Goal: Transaction & Acquisition: Purchase product/service

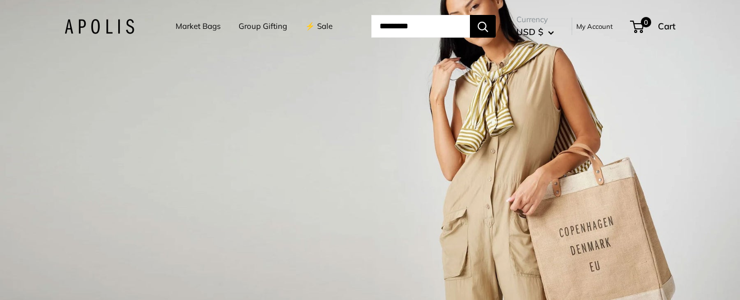
click at [398, 26] on input "Search..." at bounding box center [420, 26] width 99 height 23
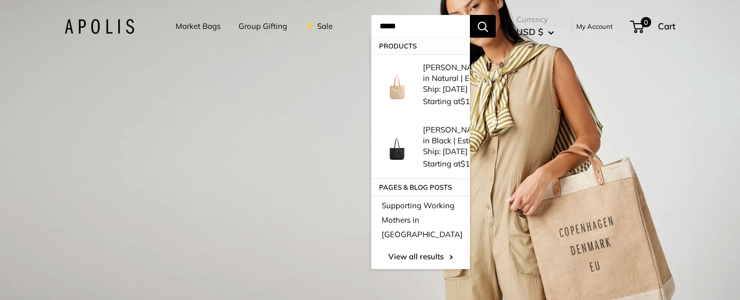
type input "*****"
click at [470, 15] on button "Search" at bounding box center [483, 26] width 26 height 23
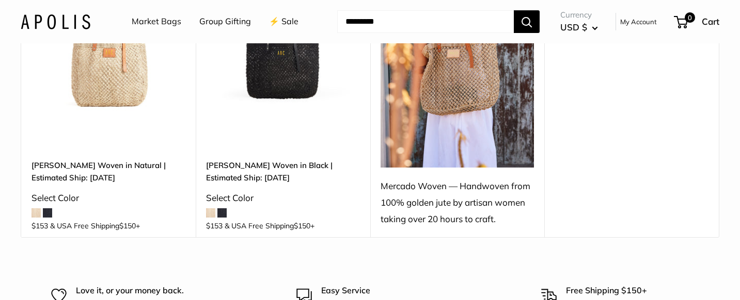
scroll to position [214, 0]
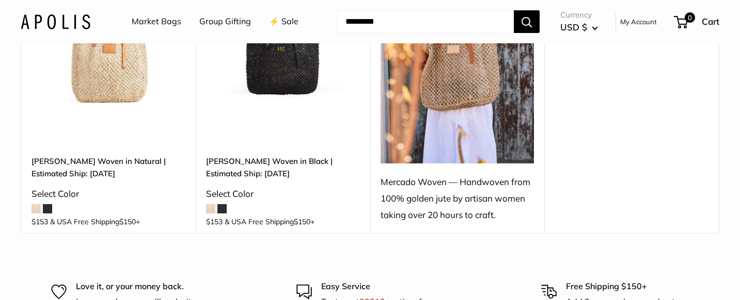
click at [0, 0] on img at bounding box center [0, 0] width 0 height 0
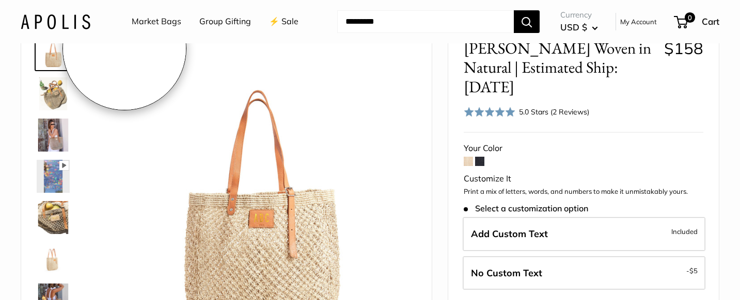
scroll to position [142, 0]
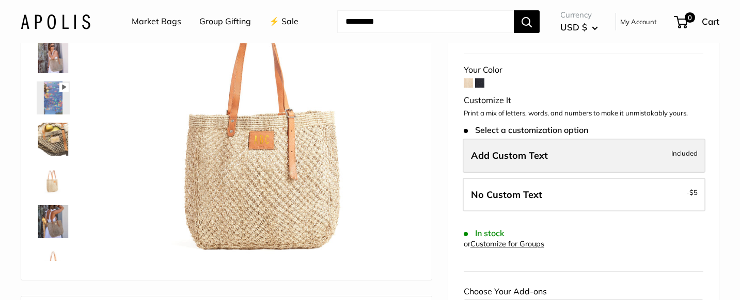
click at [521, 150] on span "Add Custom Text" at bounding box center [509, 156] width 77 height 12
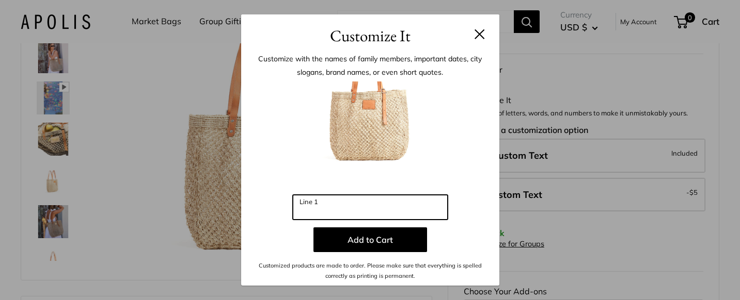
click at [377, 213] on input "Line 1" at bounding box center [370, 207] width 155 height 25
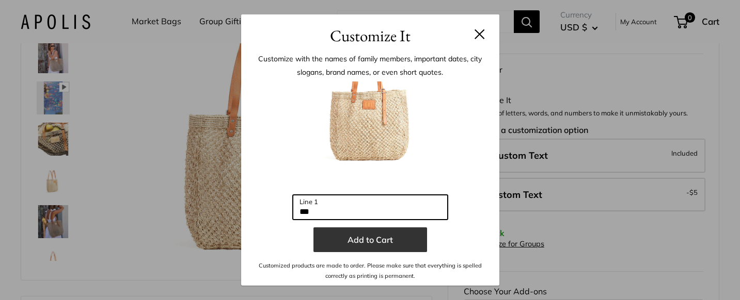
type input "***"
click at [378, 236] on button "Add to Cart" at bounding box center [370, 240] width 114 height 25
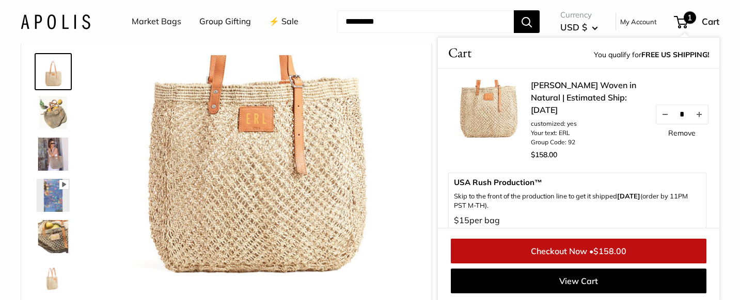
scroll to position [45, 0]
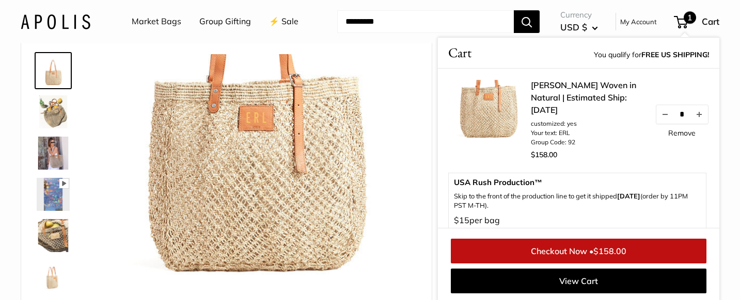
click at [55, 112] on img at bounding box center [53, 111] width 33 height 33
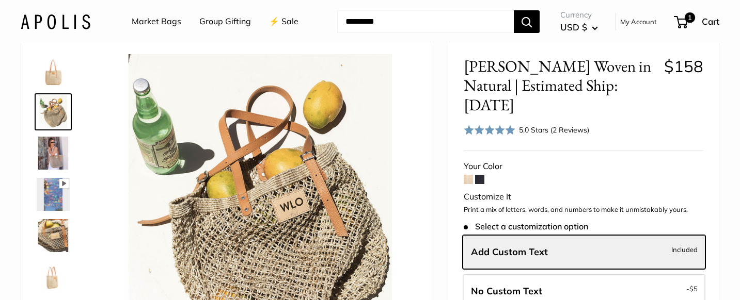
click at [56, 142] on img at bounding box center [53, 153] width 33 height 33
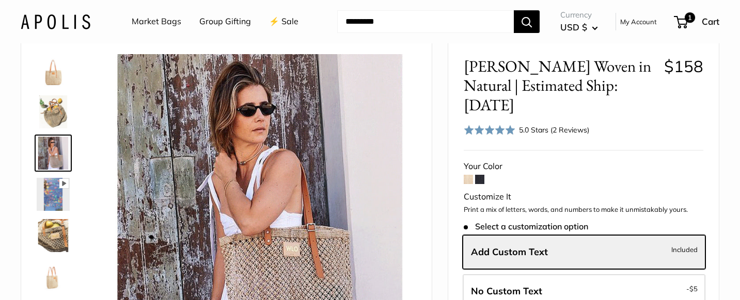
click at [468, 175] on span at bounding box center [468, 179] width 9 height 9
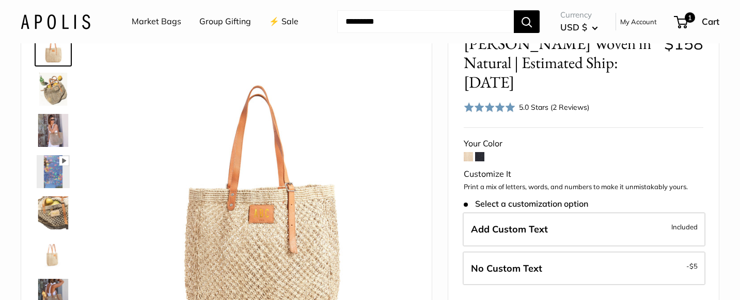
scroll to position [97, 0]
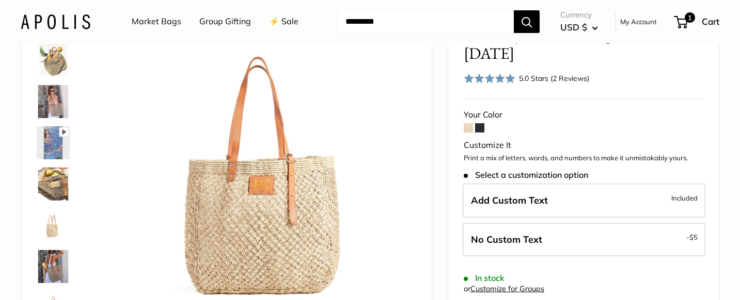
click at [54, 186] on img at bounding box center [53, 184] width 33 height 33
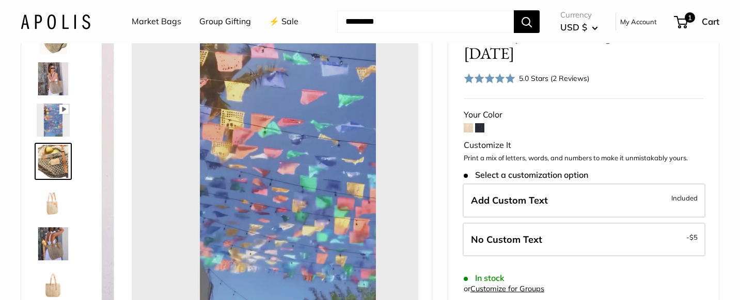
scroll to position [32, 0]
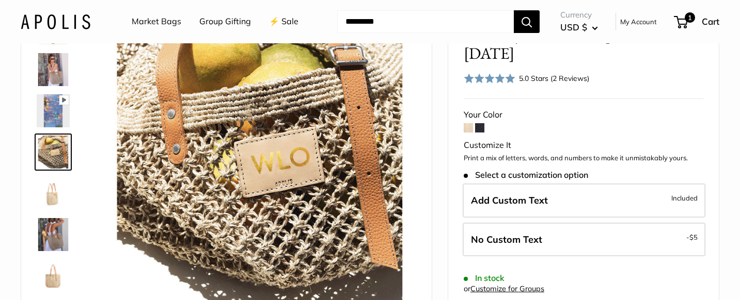
click at [51, 238] on img at bounding box center [53, 234] width 33 height 33
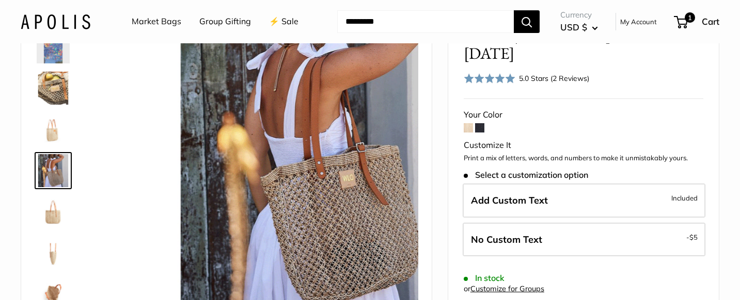
scroll to position [115, 0]
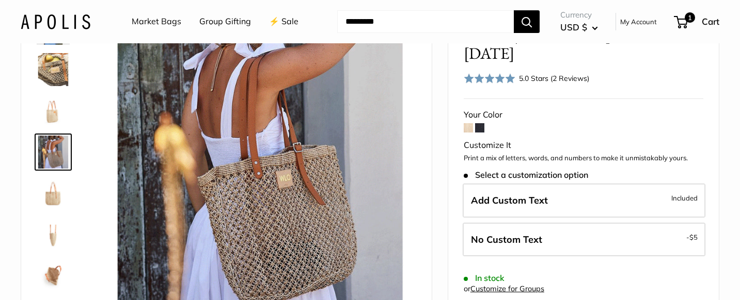
click at [55, 64] on img at bounding box center [53, 69] width 33 height 33
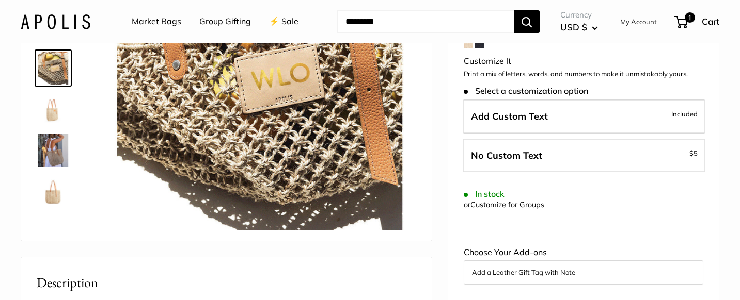
scroll to position [172, 0]
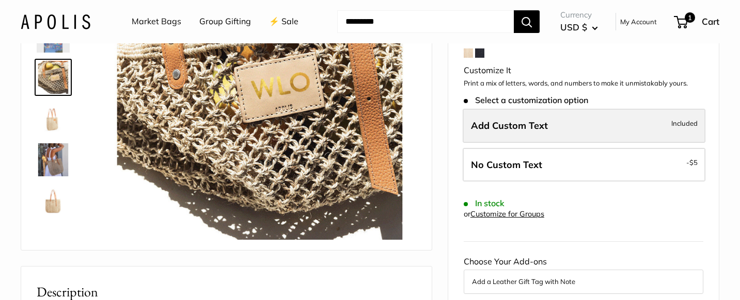
click at [509, 120] on span "Add Custom Text" at bounding box center [509, 126] width 77 height 12
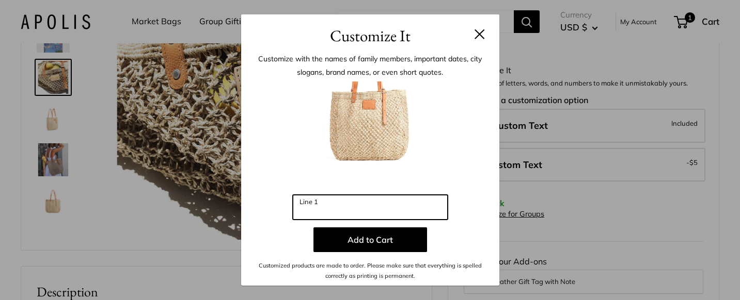
click at [338, 210] on input "Line 1" at bounding box center [370, 207] width 155 height 25
type input "***"
click at [478, 34] on button at bounding box center [479, 34] width 10 height 10
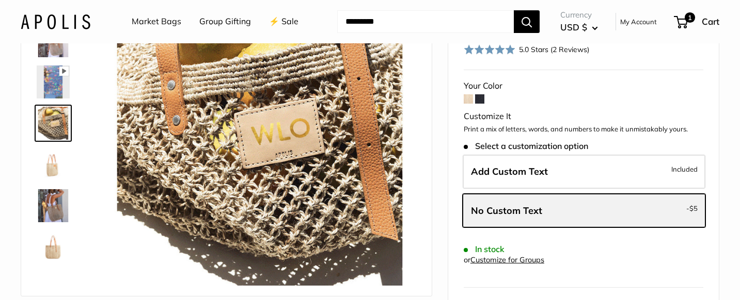
scroll to position [134, 0]
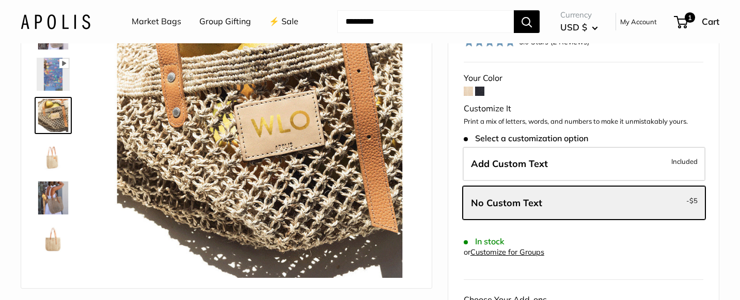
click at [55, 196] on img at bounding box center [53, 198] width 33 height 33
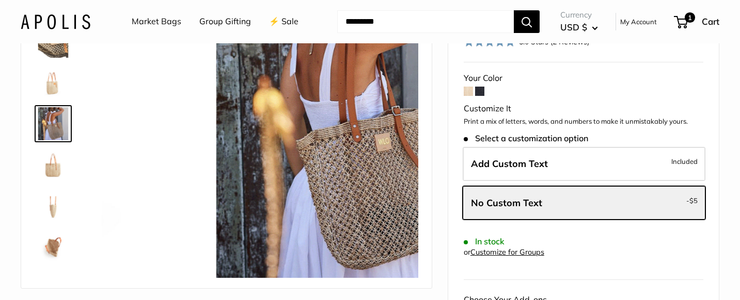
scroll to position [115, 0]
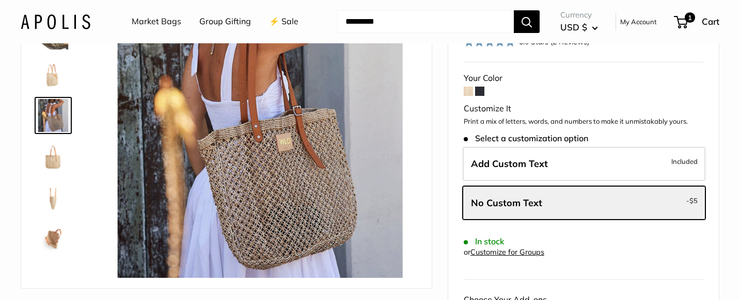
click at [52, 237] on img at bounding box center [53, 239] width 33 height 33
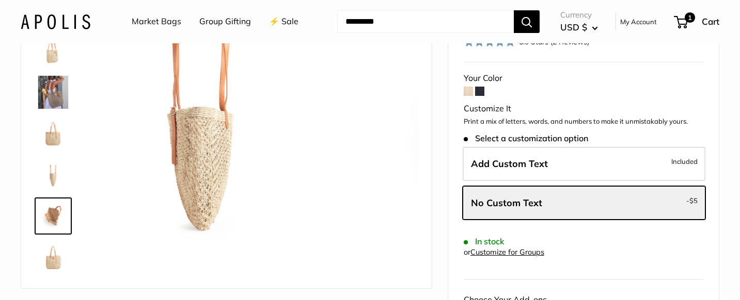
scroll to position [149, 0]
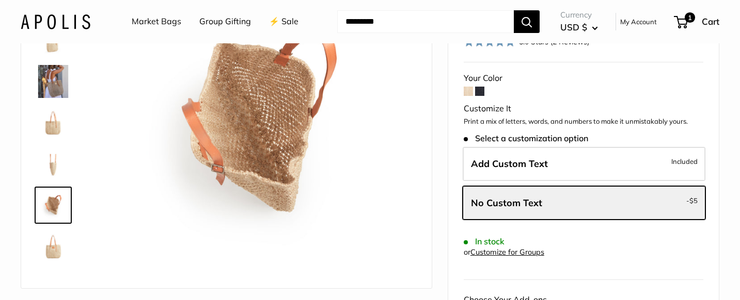
click at [56, 115] on img at bounding box center [53, 122] width 33 height 33
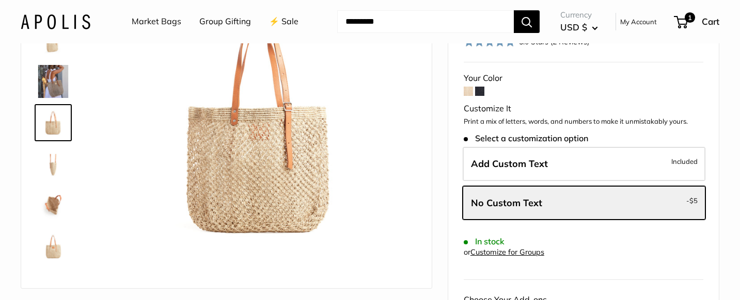
click at [53, 86] on img at bounding box center [53, 81] width 33 height 33
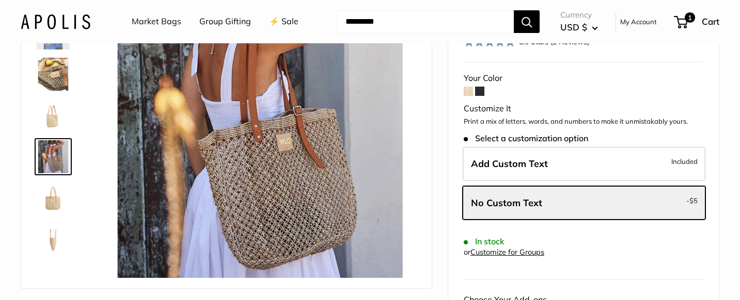
scroll to position [68, 0]
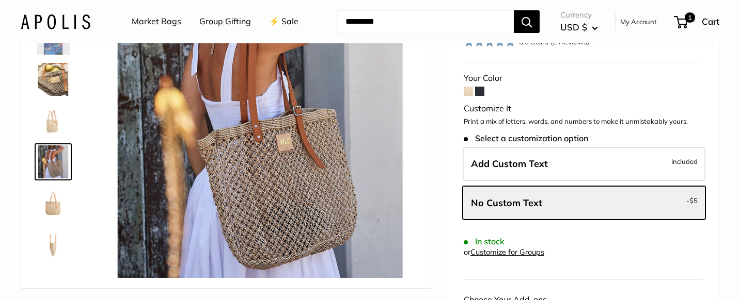
click at [53, 86] on img at bounding box center [53, 79] width 33 height 33
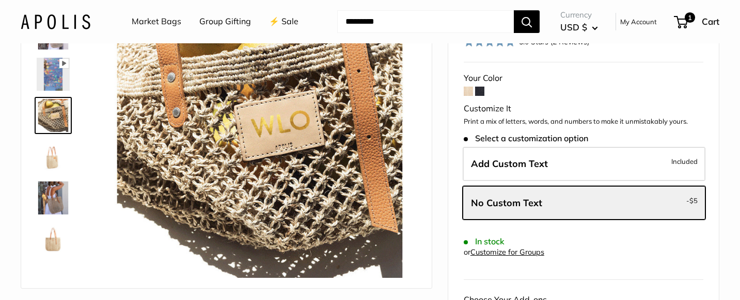
scroll to position [0, 0]
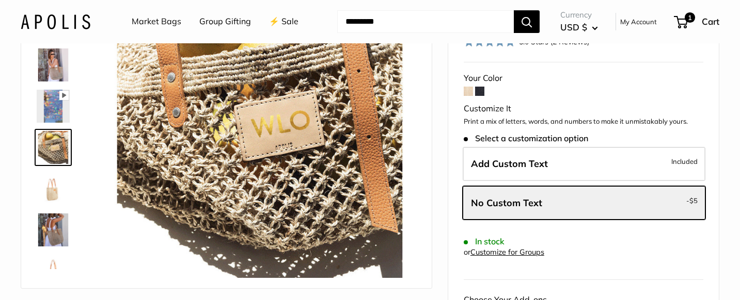
click at [53, 105] on img at bounding box center [53, 106] width 33 height 33
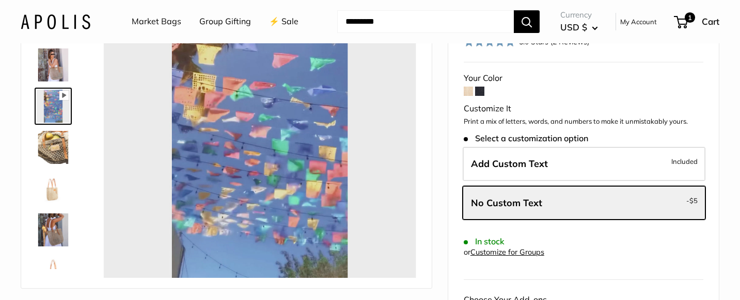
type input "*"
click at [57, 67] on img at bounding box center [53, 65] width 33 height 33
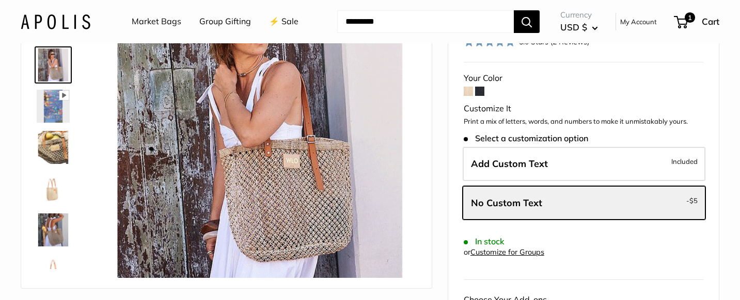
click at [57, 67] on img at bounding box center [53, 65] width 33 height 33
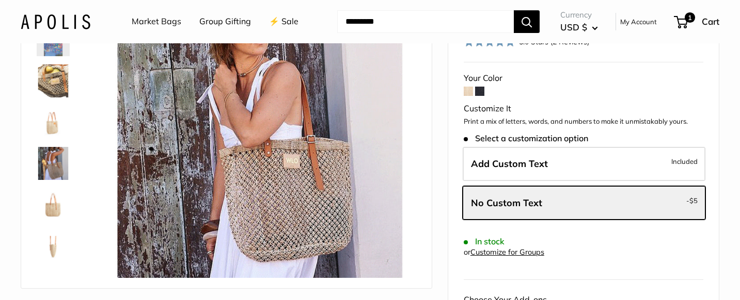
scroll to position [149, 0]
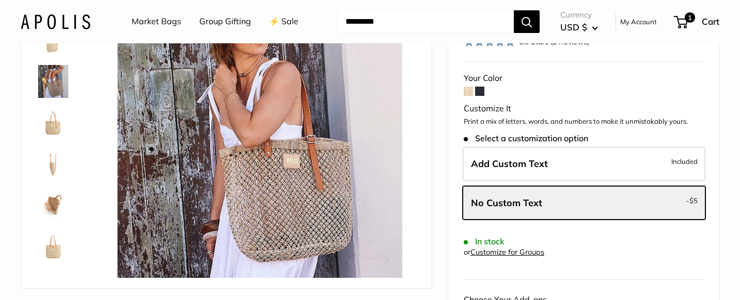
click at [50, 195] on img at bounding box center [53, 205] width 33 height 33
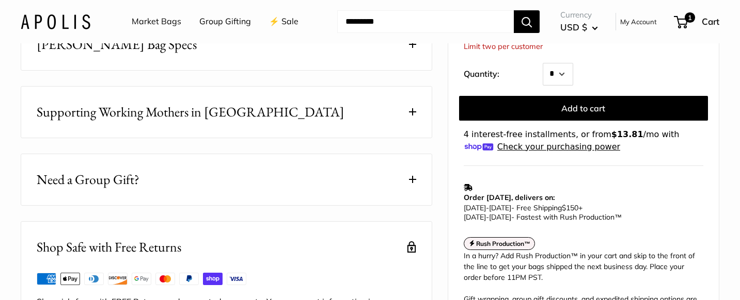
scroll to position [574, 0]
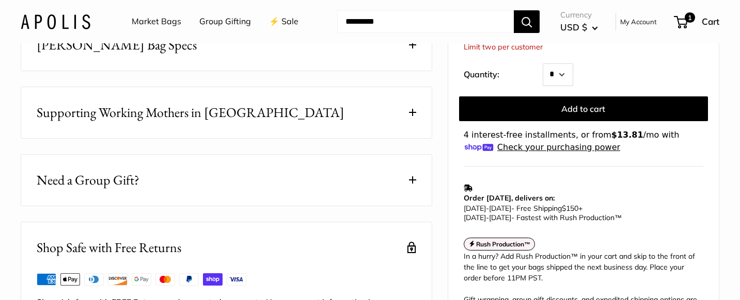
click at [411, 116] on span at bounding box center [412, 112] width 7 height 7
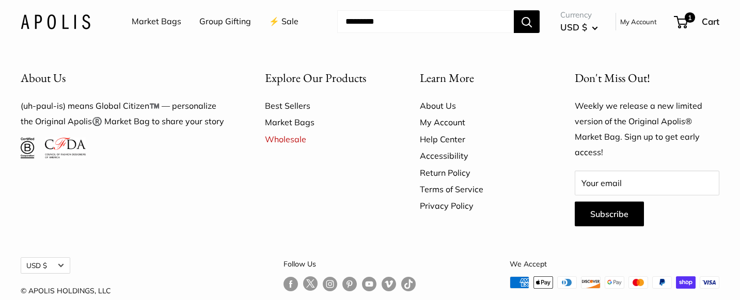
scroll to position [2771, 0]
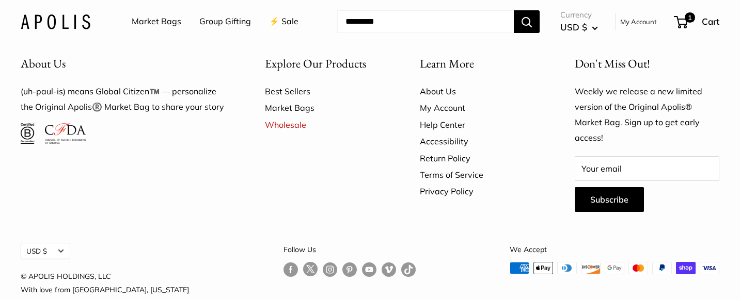
click at [442, 100] on link "About Us" at bounding box center [479, 91] width 119 height 17
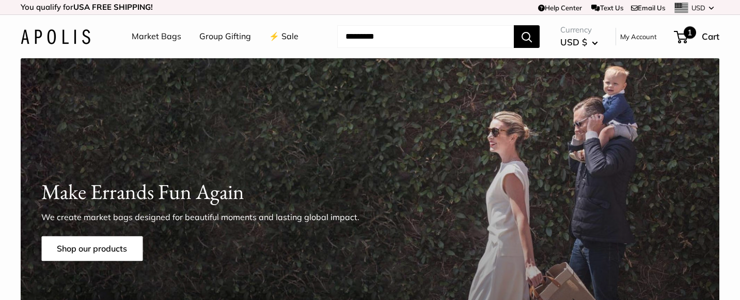
click at [688, 35] on span "1" at bounding box center [689, 32] width 12 height 12
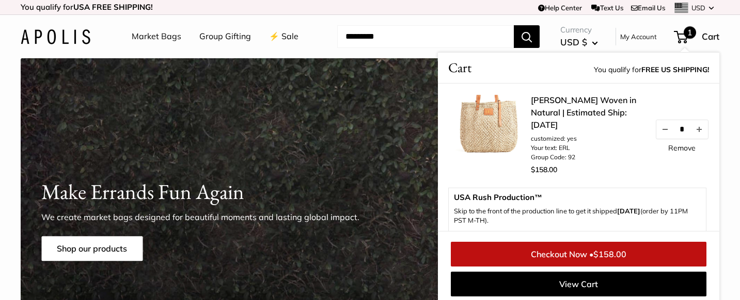
click at [599, 256] on span "$158.00" at bounding box center [609, 254] width 33 height 10
